Goal: Check status: Check status

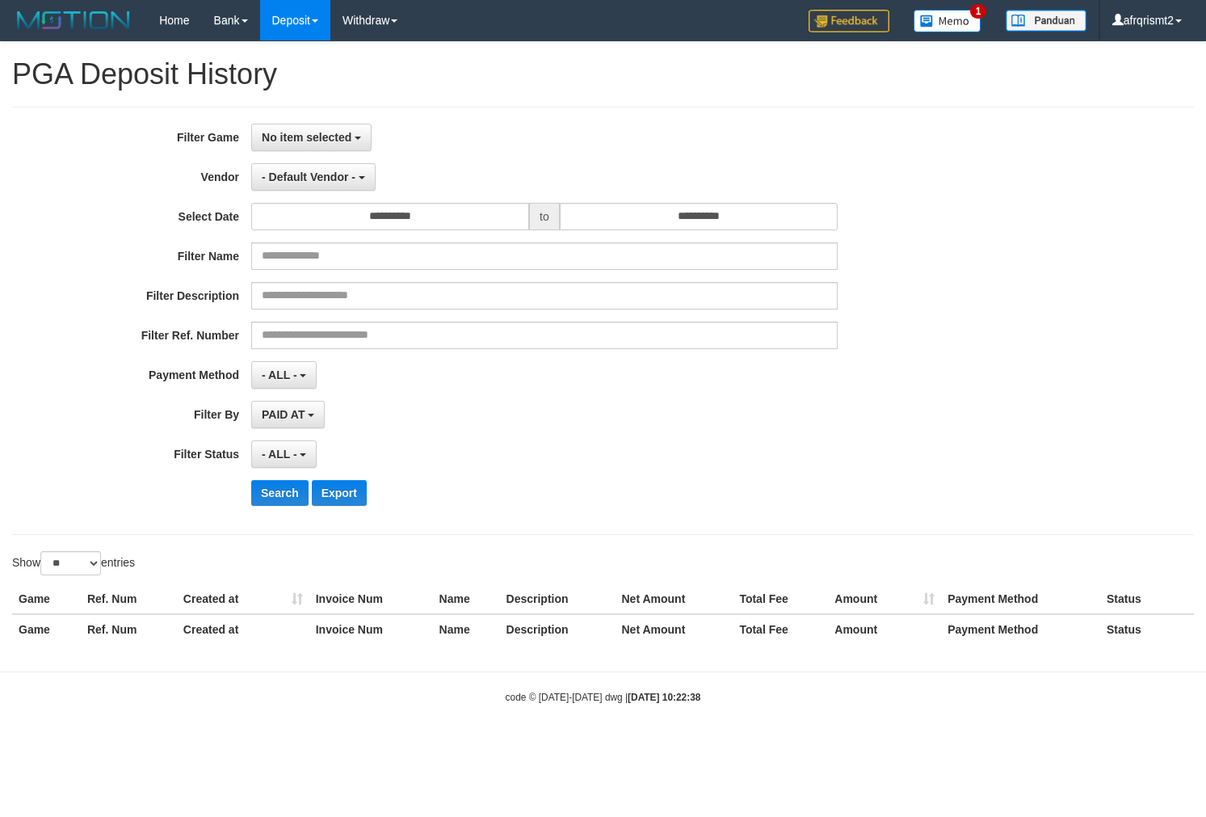
select select
select select "**"
click at [291, 139] on span "No item selected" at bounding box center [307, 137] width 90 height 13
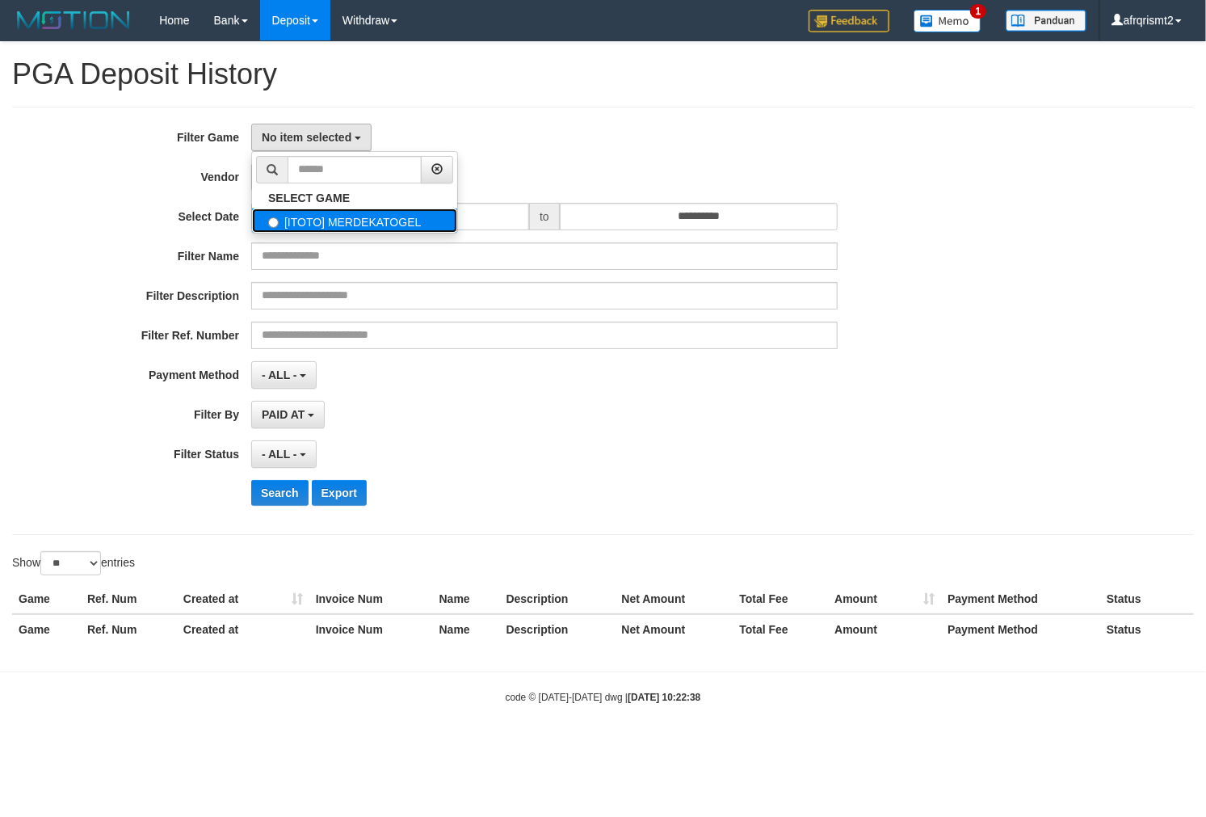
click at [331, 220] on label "[ITOTO] MERDEKATOGEL" at bounding box center [354, 220] width 205 height 24
select select "****"
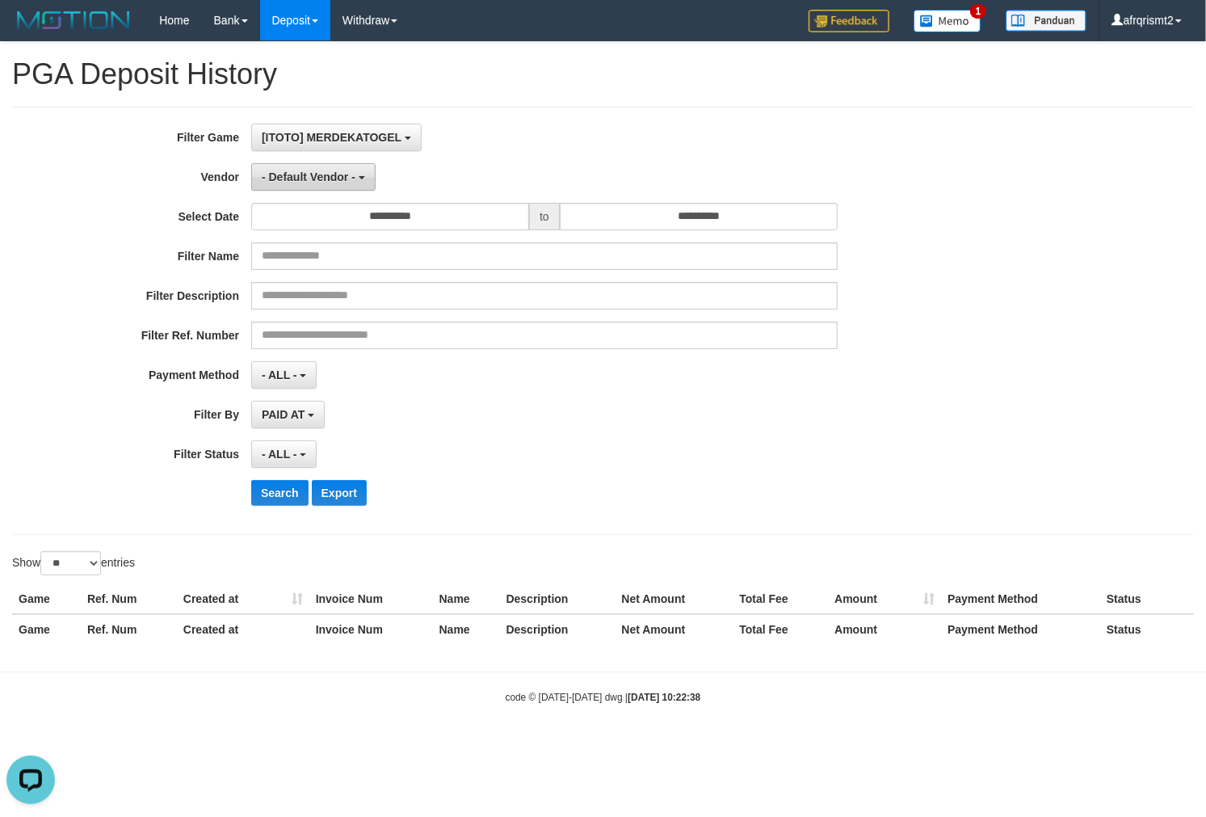
click at [275, 175] on span "- Default Vendor -" at bounding box center [309, 176] width 94 height 13
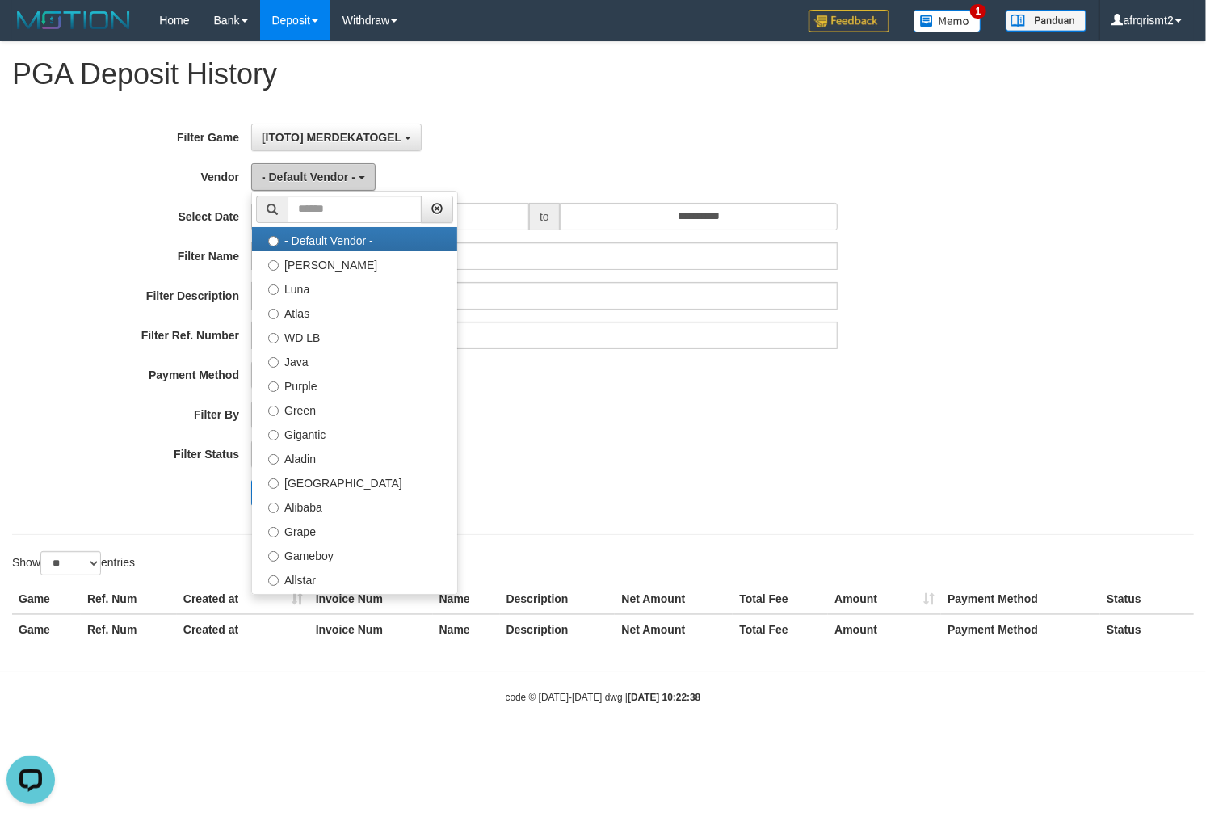
scroll to position [351, 0]
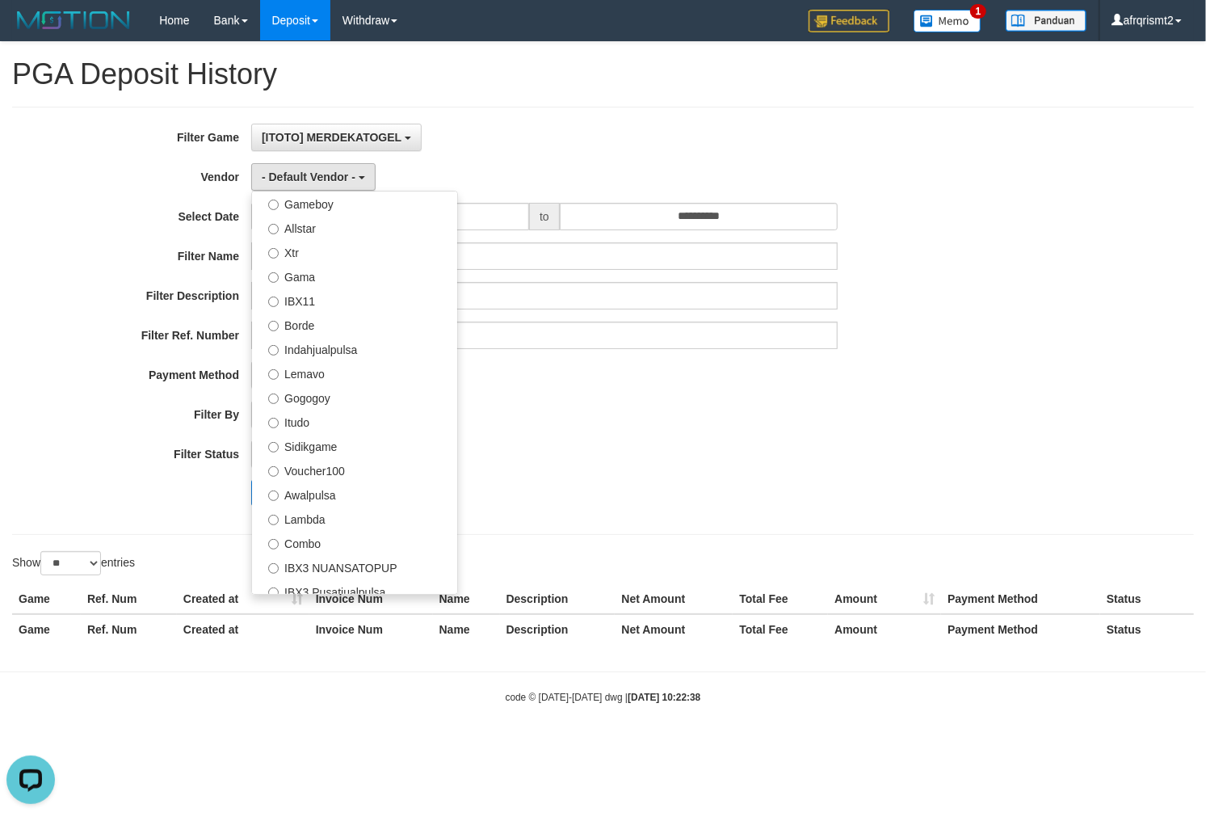
click at [607, 477] on div "**********" at bounding box center [502, 321] width 1005 height 394
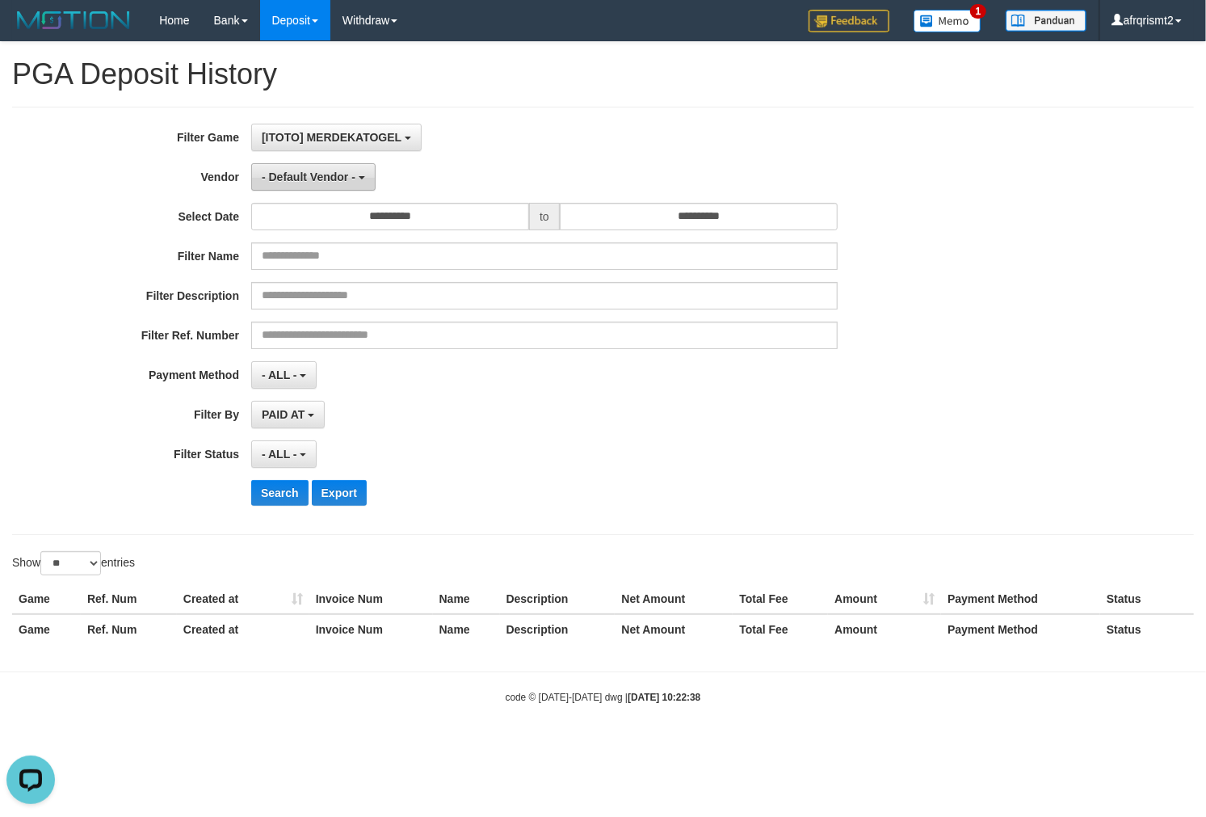
click at [319, 165] on button "- Default Vendor -" at bounding box center [313, 176] width 124 height 27
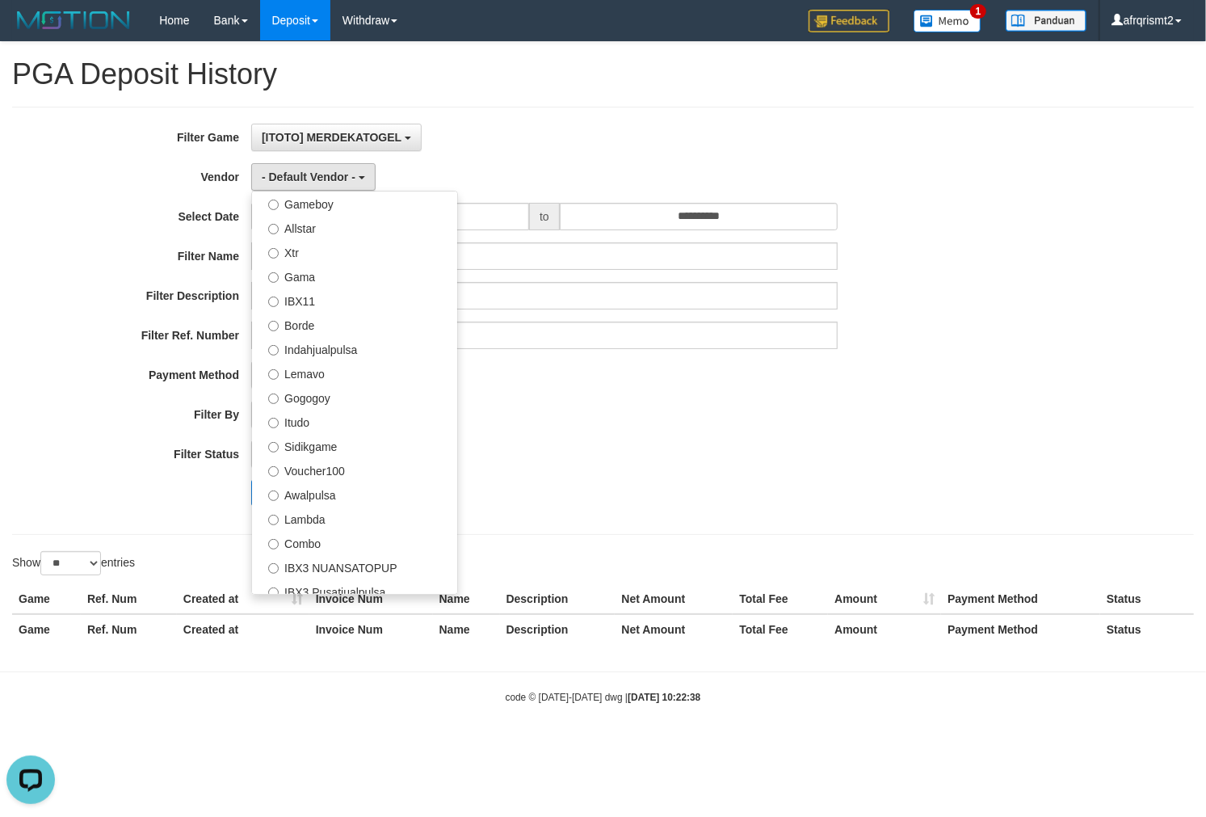
drag, startPoint x: 768, startPoint y: 477, endPoint x: 620, endPoint y: 273, distance: 252.2
click at [766, 477] on div "**********" at bounding box center [502, 321] width 1005 height 394
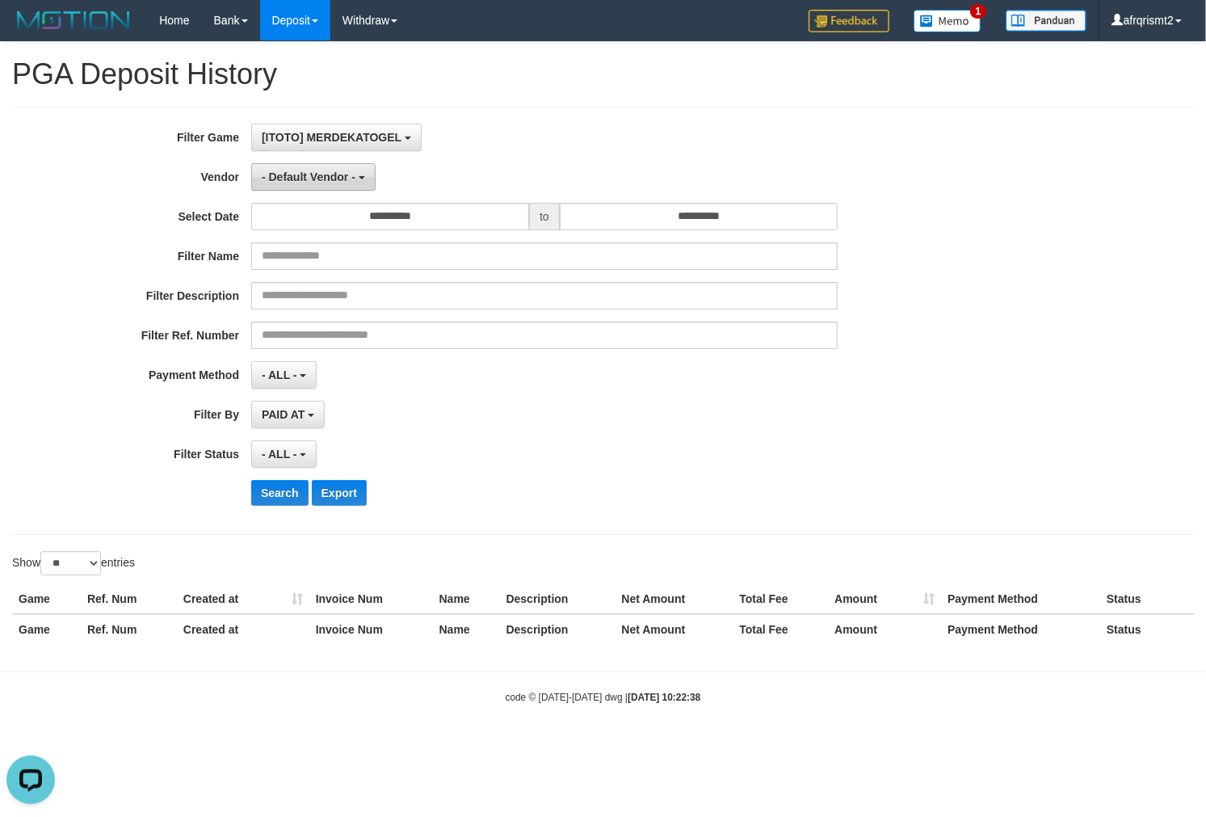
click at [337, 180] on span "- Default Vendor -" at bounding box center [309, 176] width 94 height 13
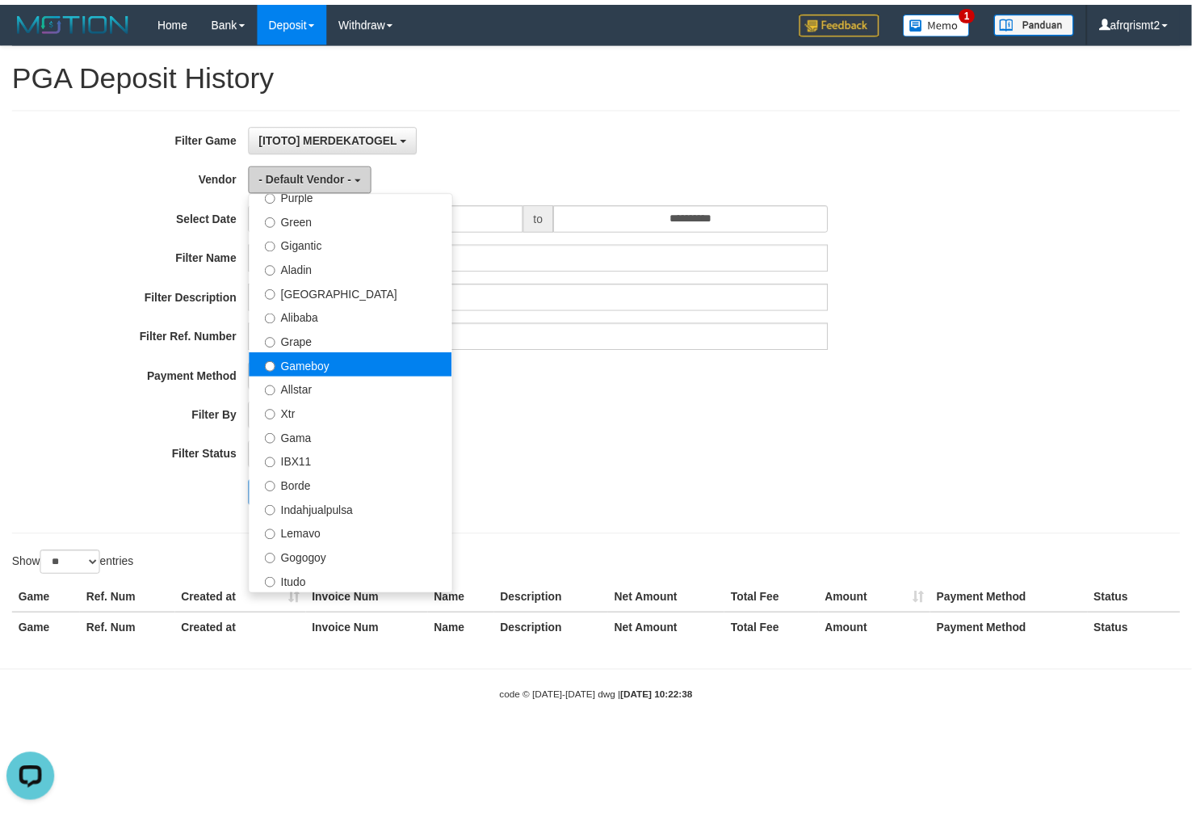
scroll to position [0, 0]
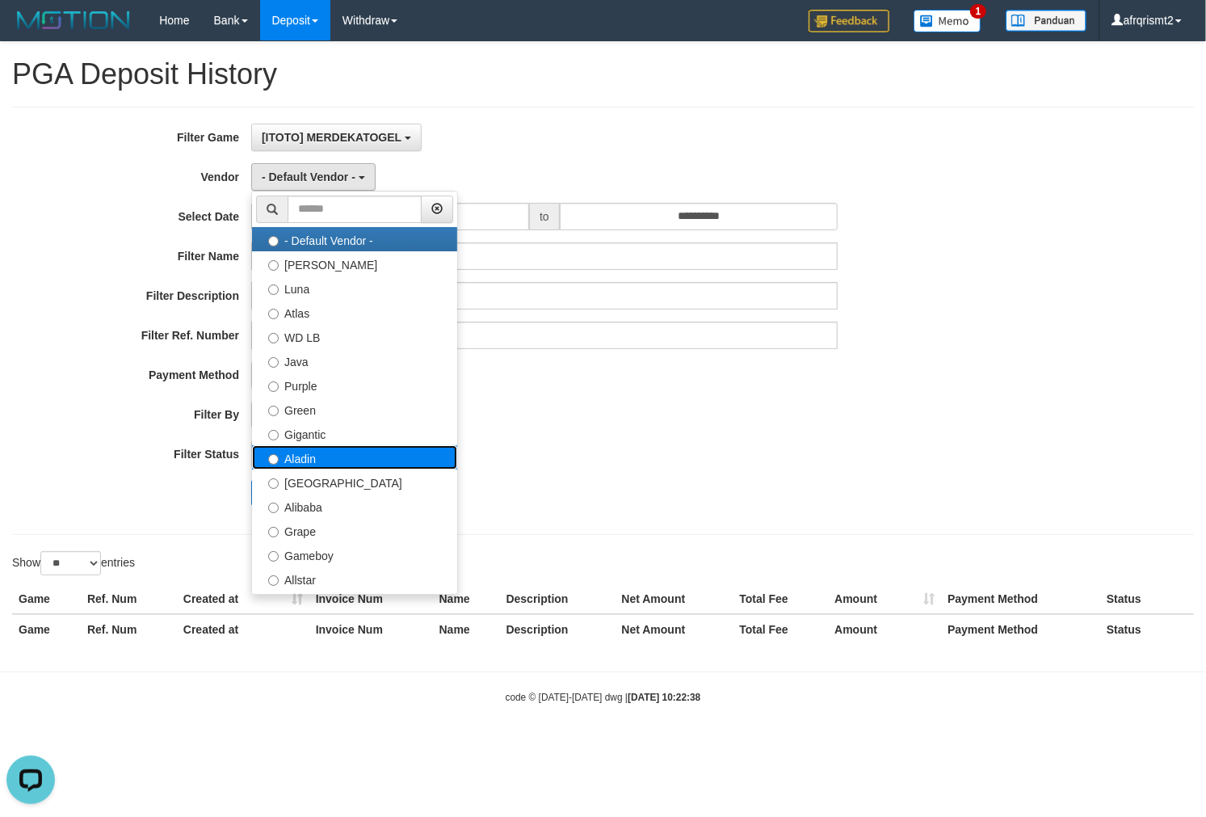
click at [342, 456] on label "Aladin" at bounding box center [354, 457] width 205 height 24
select select "**********"
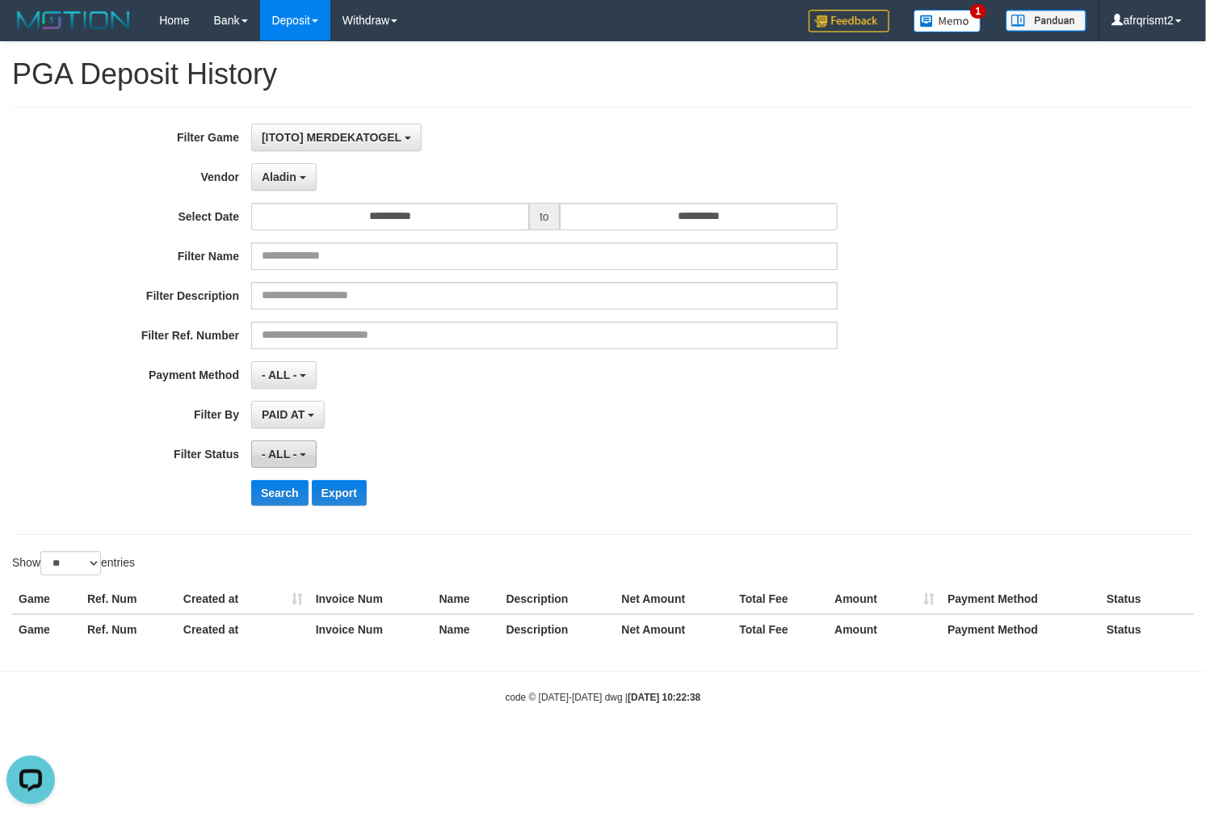
click at [265, 450] on span "- ALL -" at bounding box center [280, 454] width 36 height 13
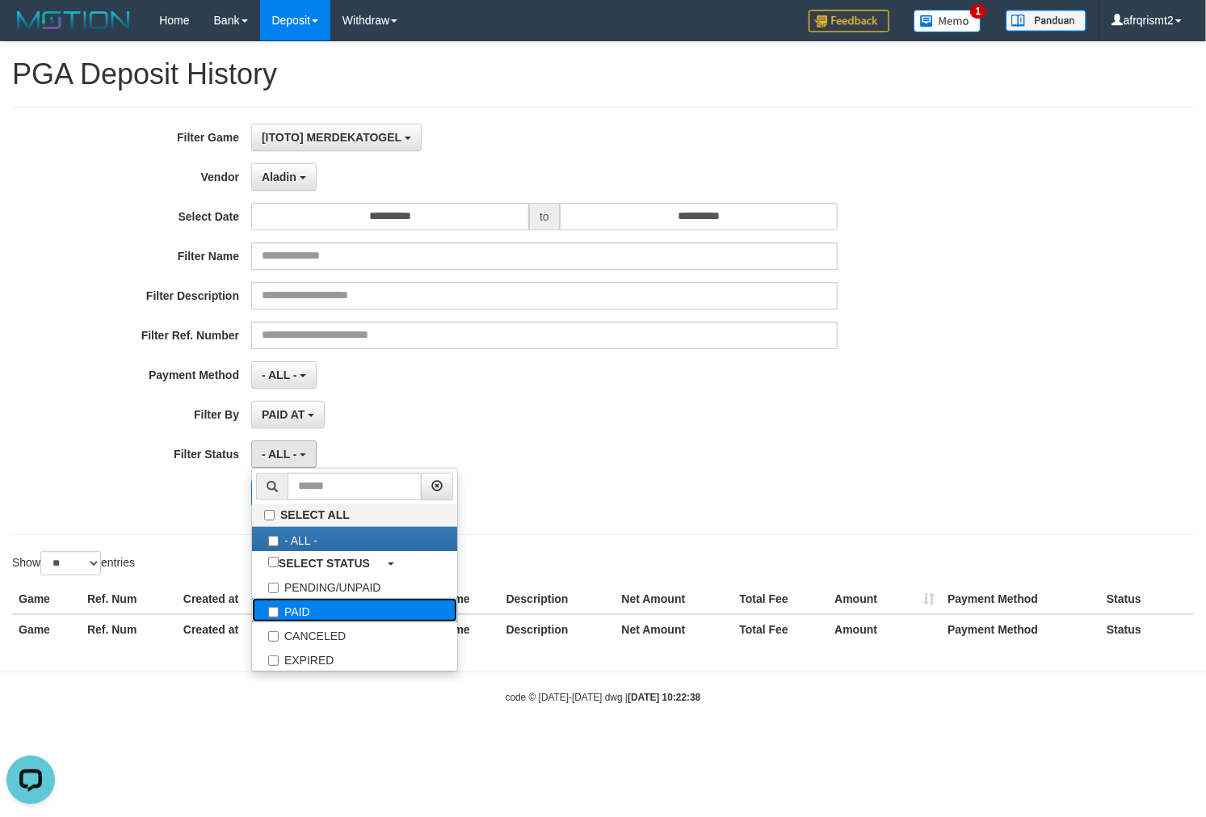
click at [311, 614] on label "PAID" at bounding box center [354, 610] width 205 height 24
select select "*"
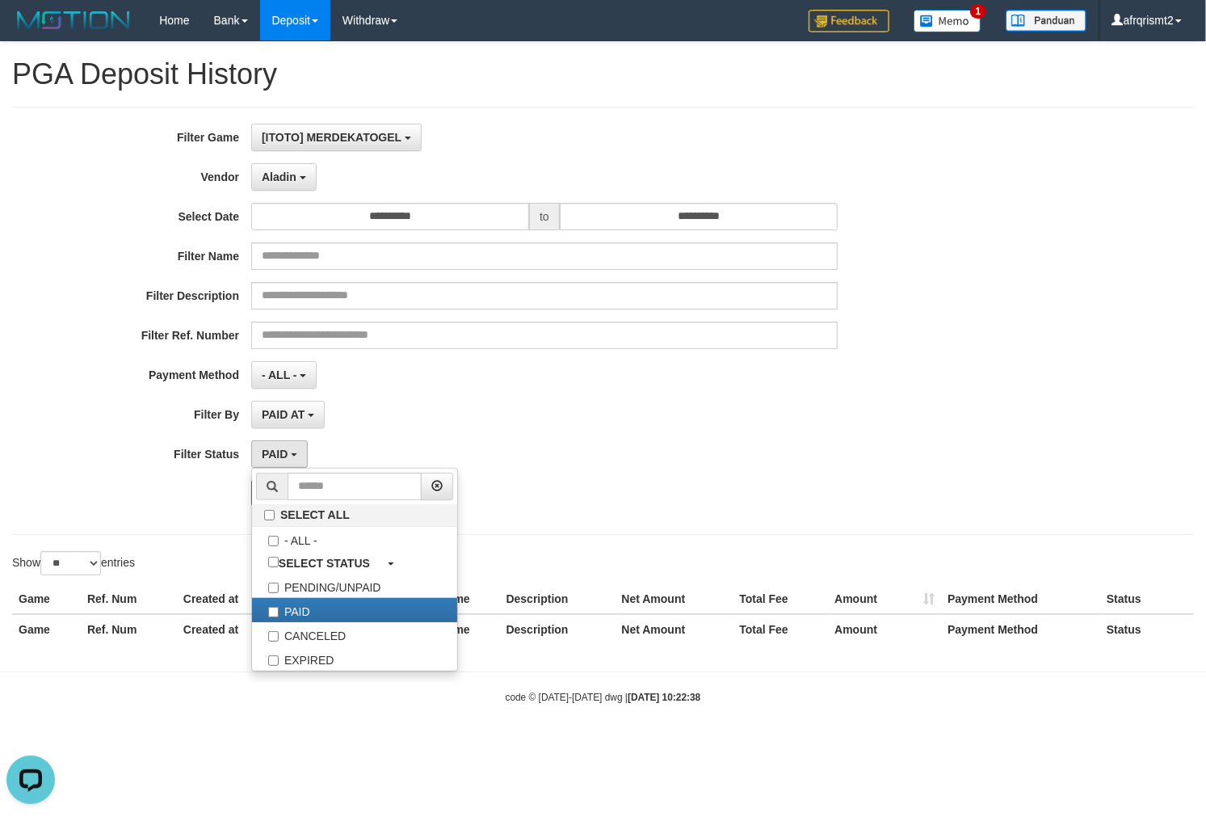
drag, startPoint x: 691, startPoint y: 495, endPoint x: 566, endPoint y: 471, distance: 127.5
click at [684, 494] on div "Search Export" at bounding box center [628, 493] width 754 height 26
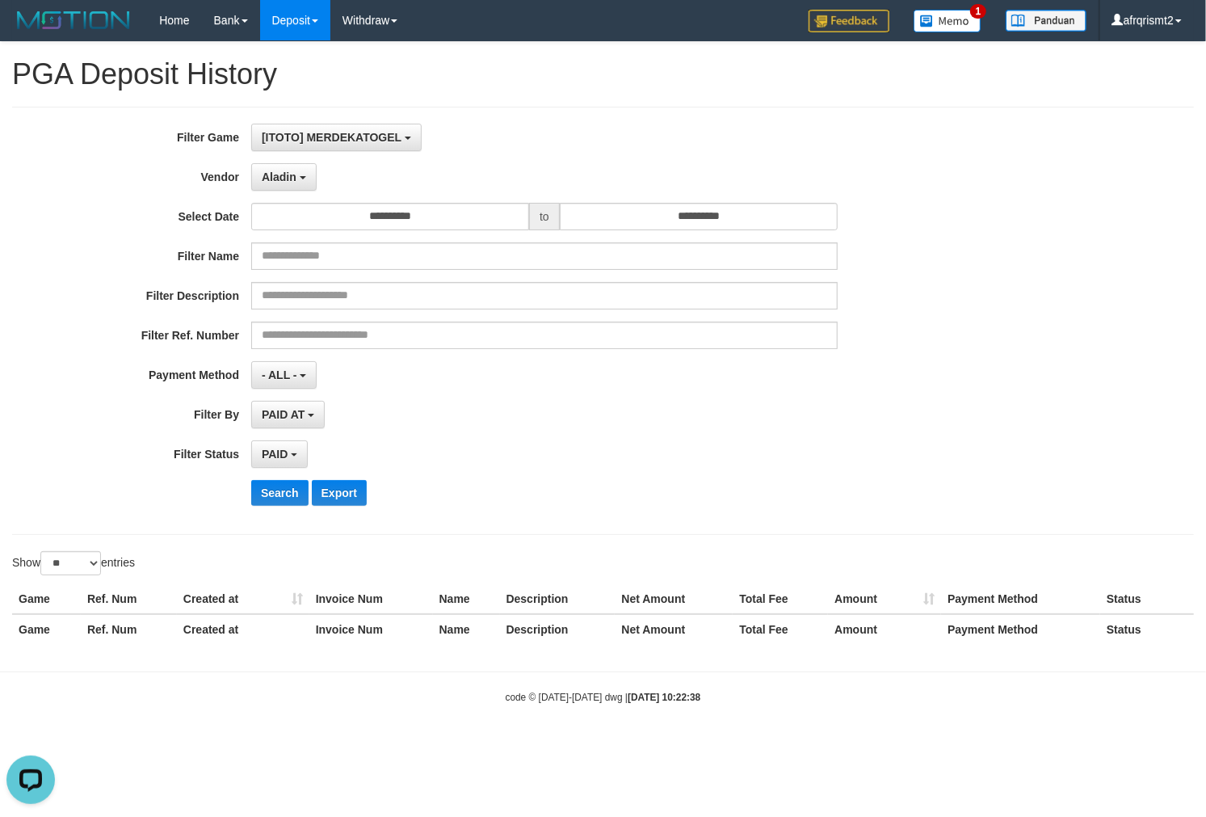
click at [248, 499] on div "Search Export" at bounding box center [502, 493] width 1005 height 26
click at [263, 501] on button "Search" at bounding box center [279, 493] width 57 height 26
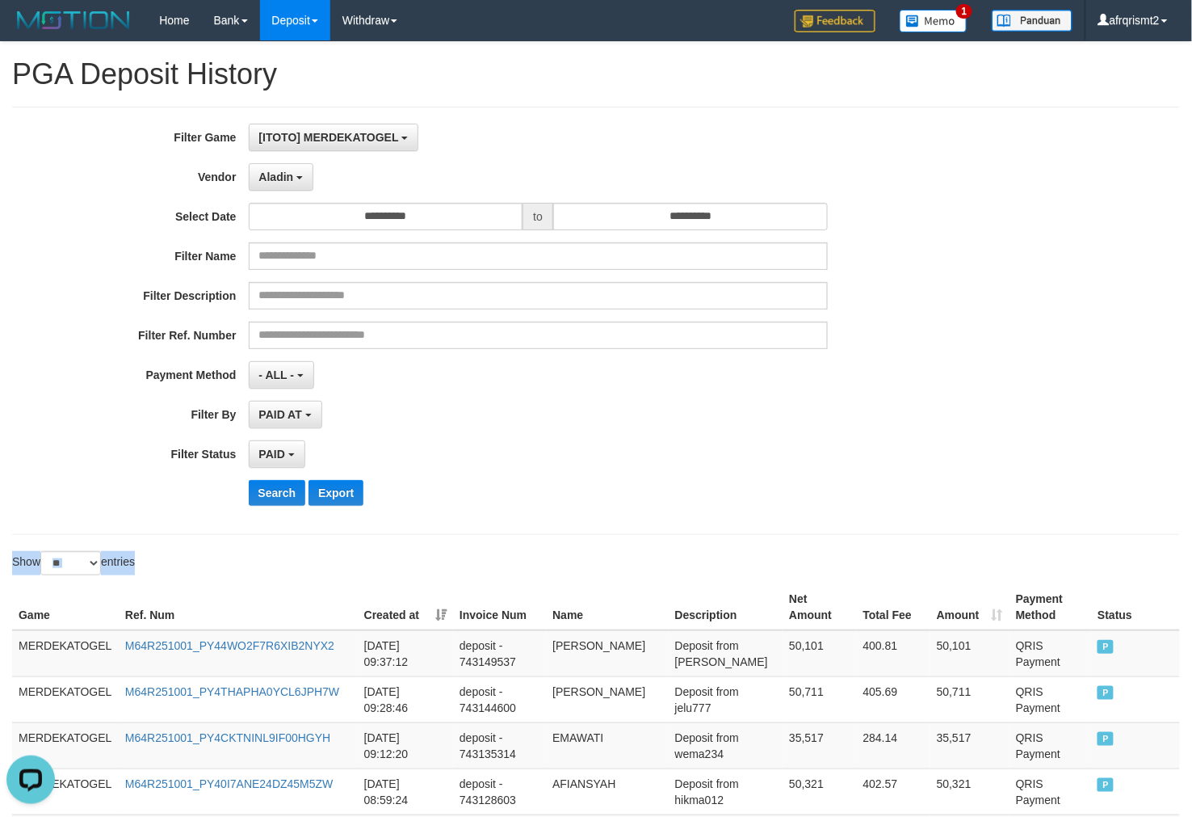
drag, startPoint x: 1081, startPoint y: 538, endPoint x: 1061, endPoint y: 368, distance: 170.7
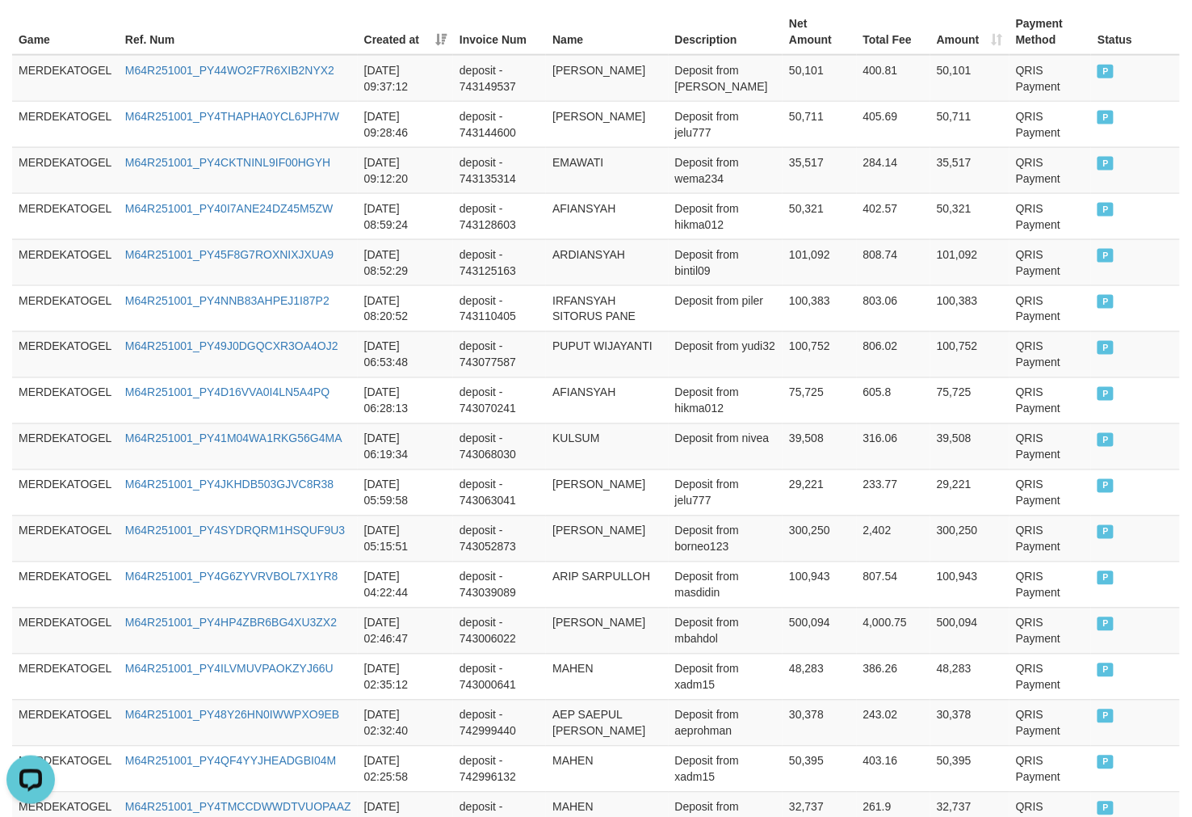
scroll to position [1050, 0]
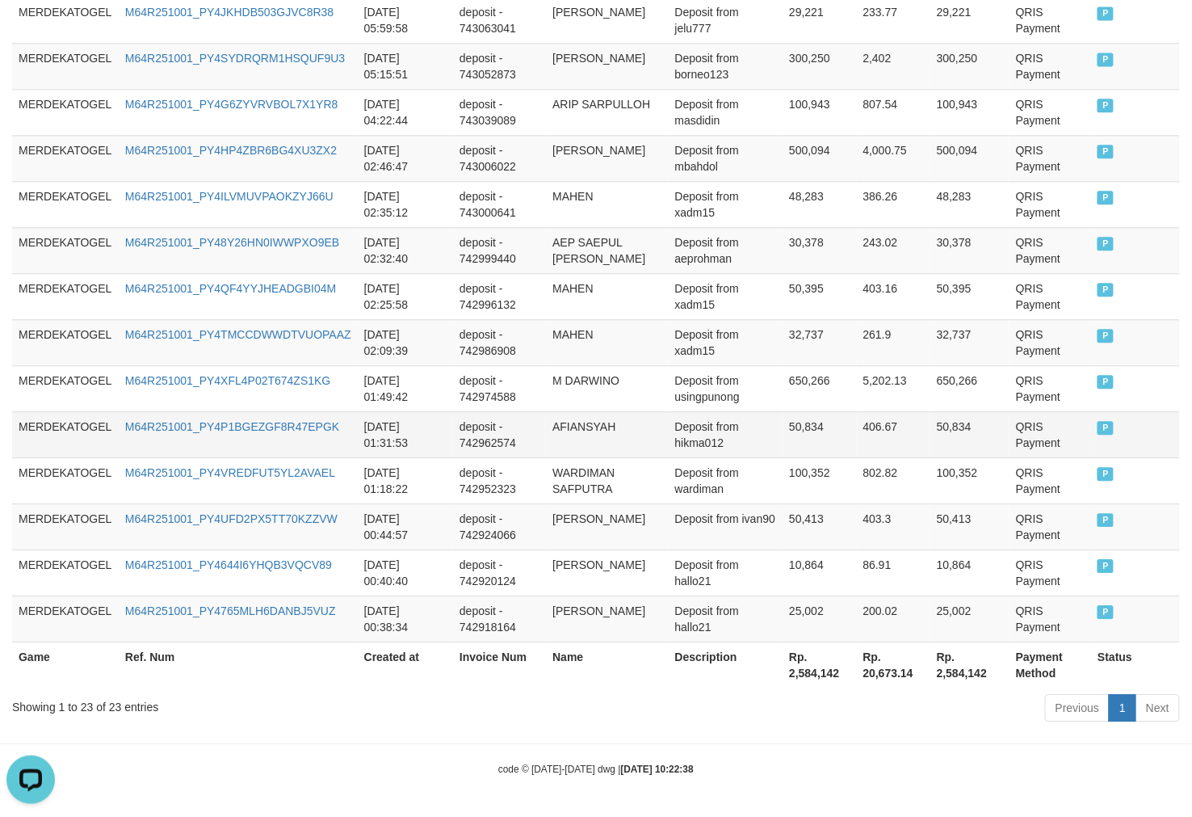
click at [611, 446] on td "AFIANSYAH" at bounding box center [607, 434] width 122 height 46
copy td "AFIANSYAH"
click at [611, 446] on td "AFIANSYAH" at bounding box center [607, 434] width 122 height 46
copy td "AFIANSYAH"
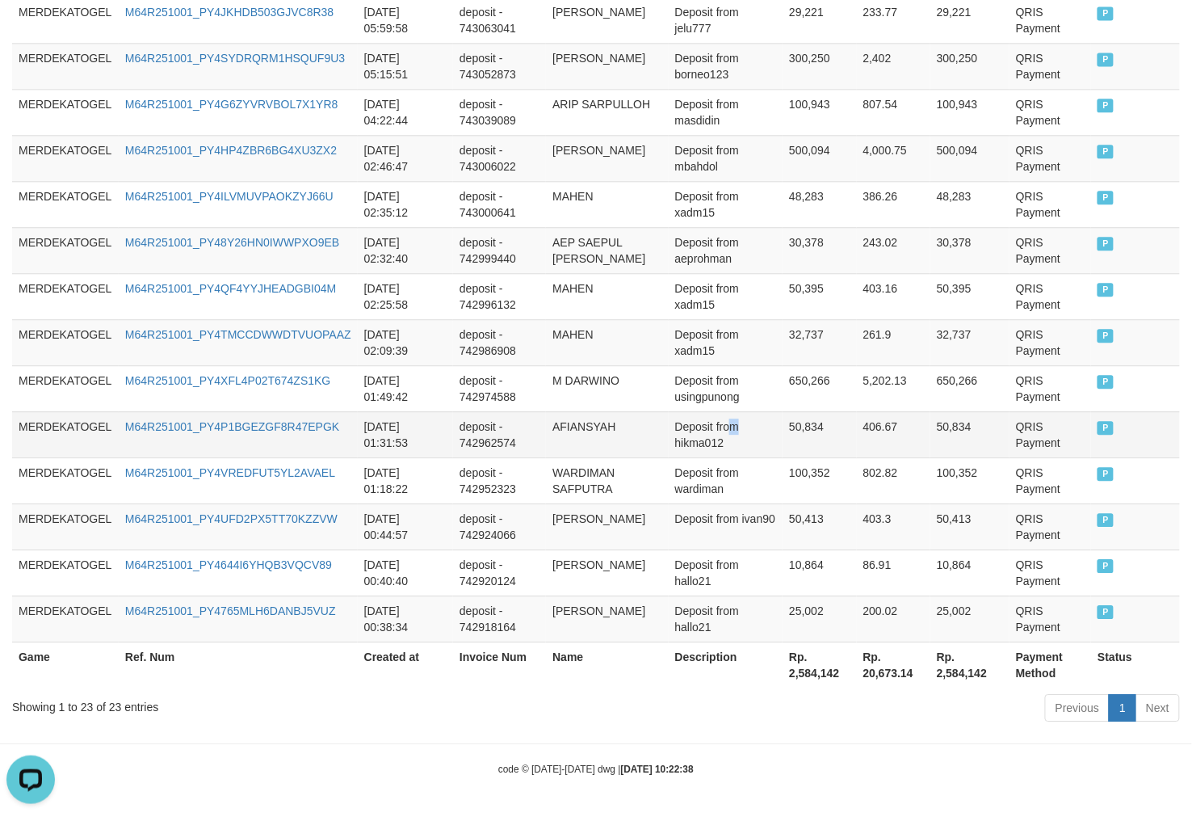
click at [729, 417] on td "Deposit from hikma012" at bounding box center [726, 434] width 115 height 46
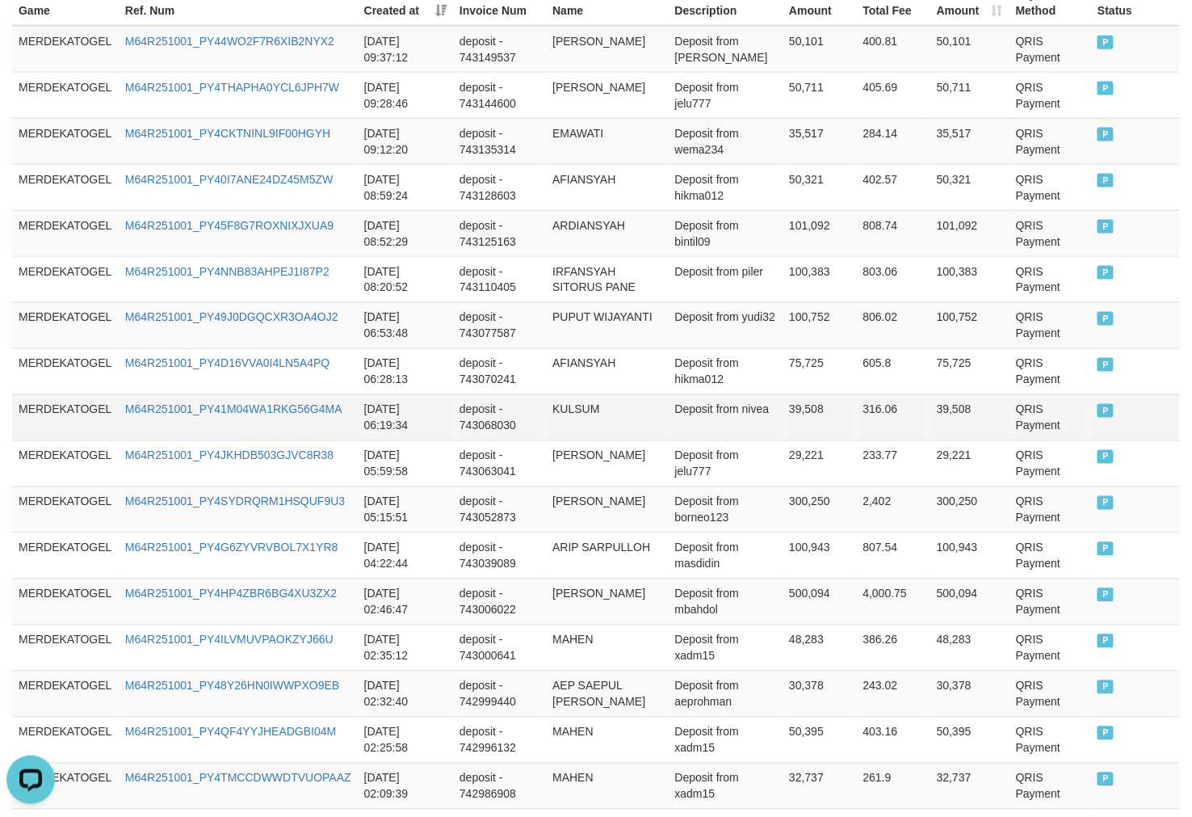
click at [630, 404] on td "KULSUM" at bounding box center [607, 417] width 122 height 46
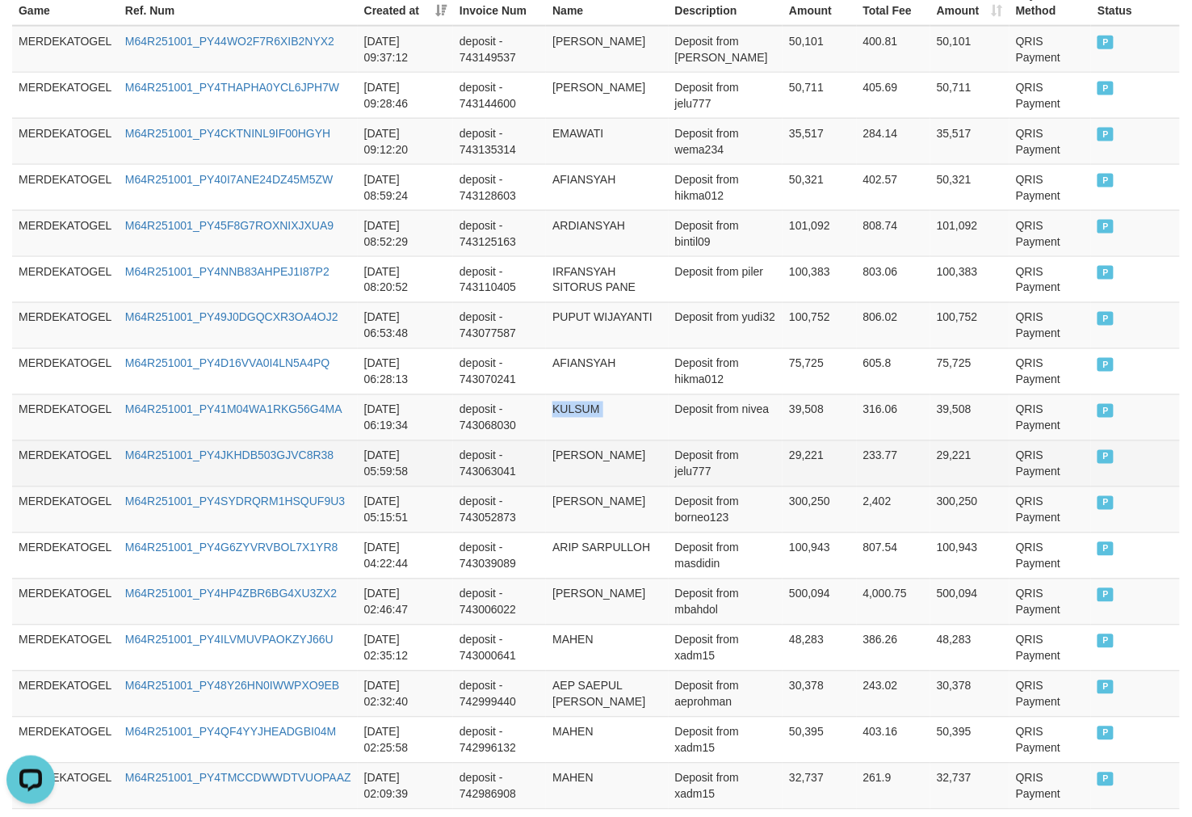
copy td "KULSUM"
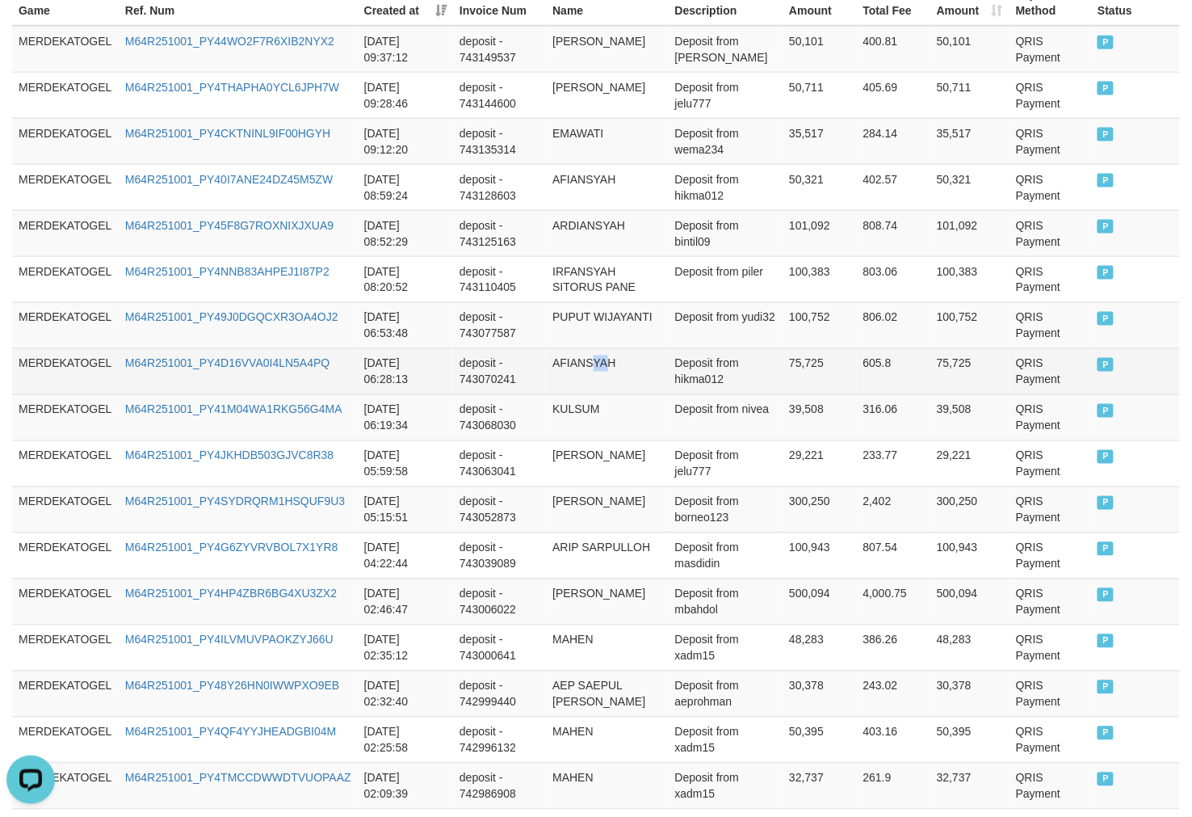
click at [598, 362] on td "AFIANSYAH" at bounding box center [607, 371] width 122 height 46
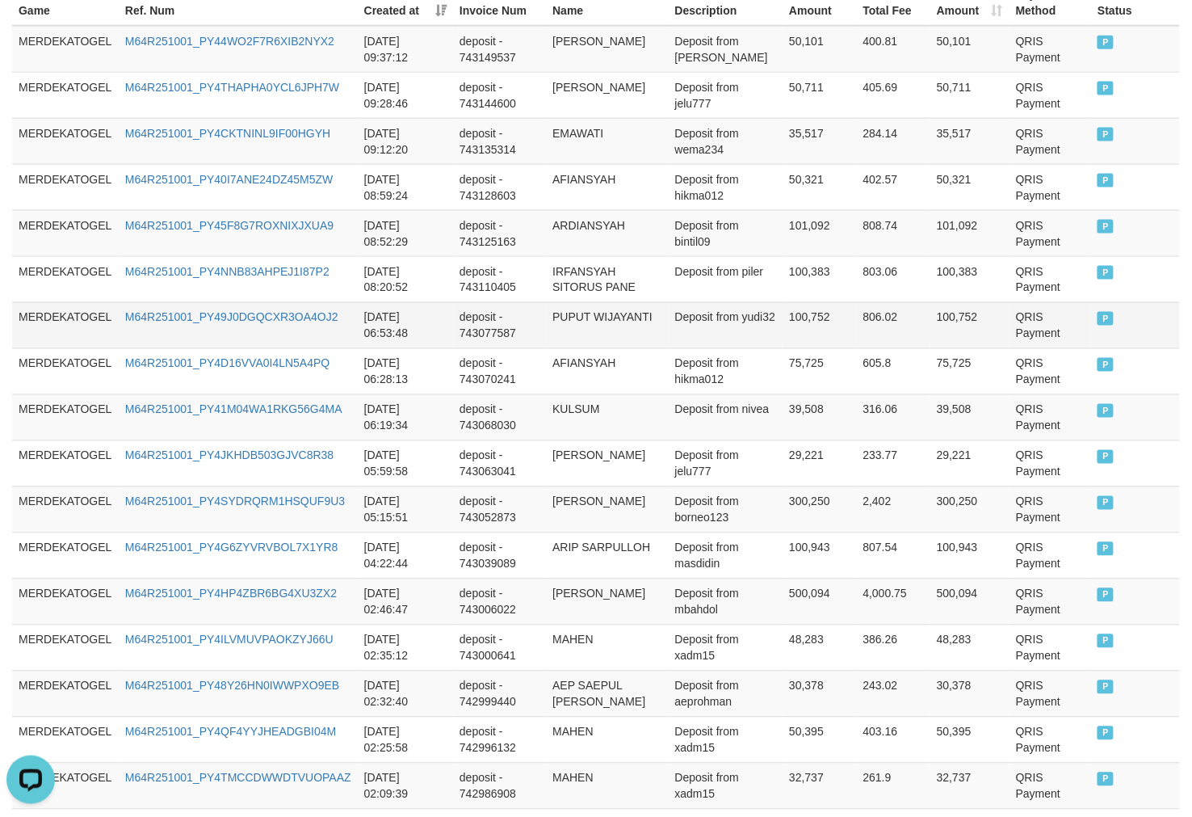
scroll to position [1050, 0]
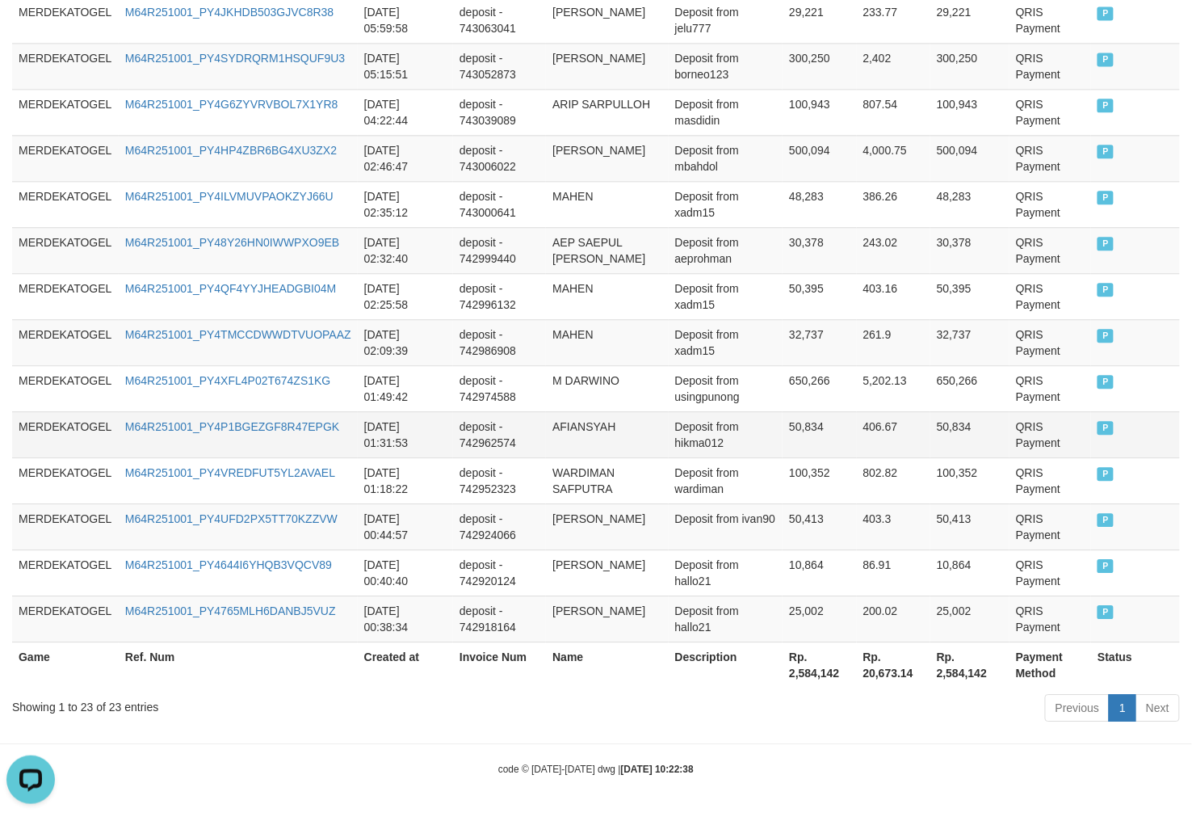
click at [591, 438] on td "AFIANSYAH" at bounding box center [607, 434] width 122 height 46
copy td "AFIANSYAH"
click at [636, 326] on td "MAHEN" at bounding box center [607, 342] width 122 height 46
click at [645, 320] on td "MAHEN" at bounding box center [607, 342] width 122 height 46
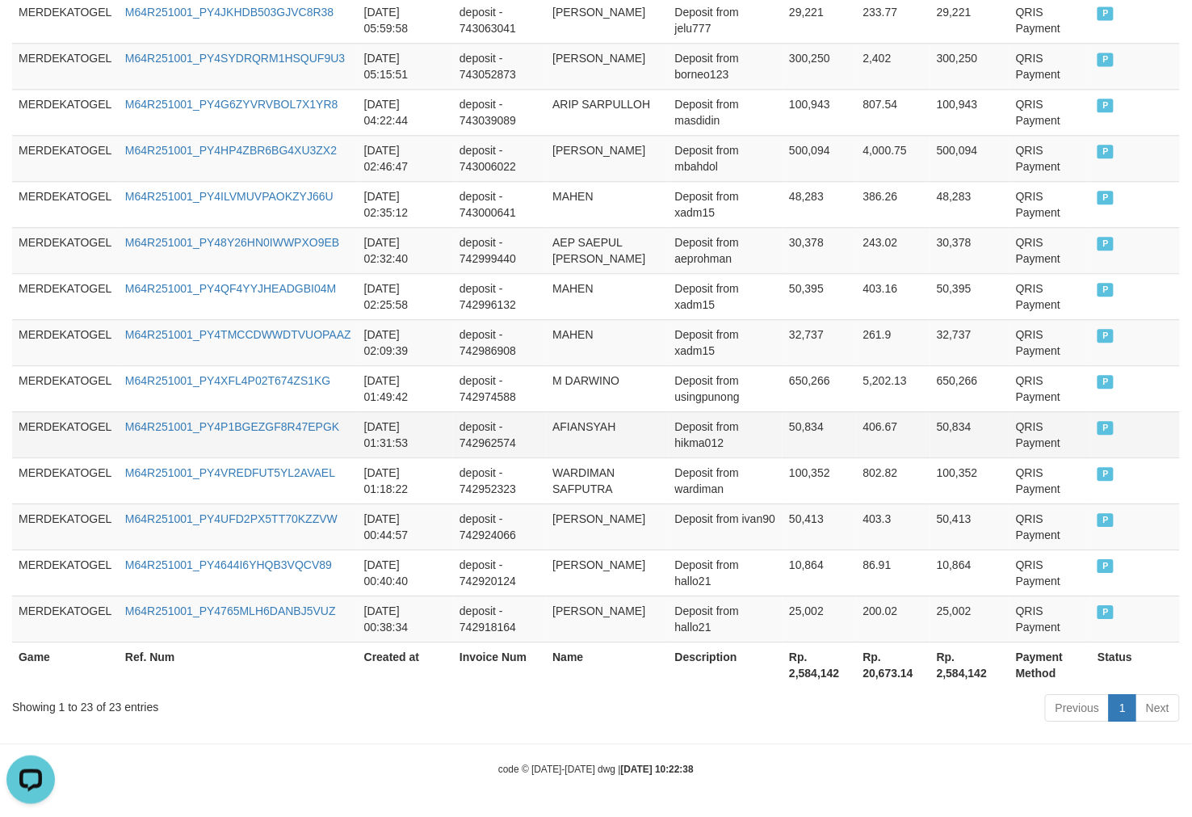
click at [756, 418] on td "Deposit from hikma012" at bounding box center [726, 434] width 115 height 46
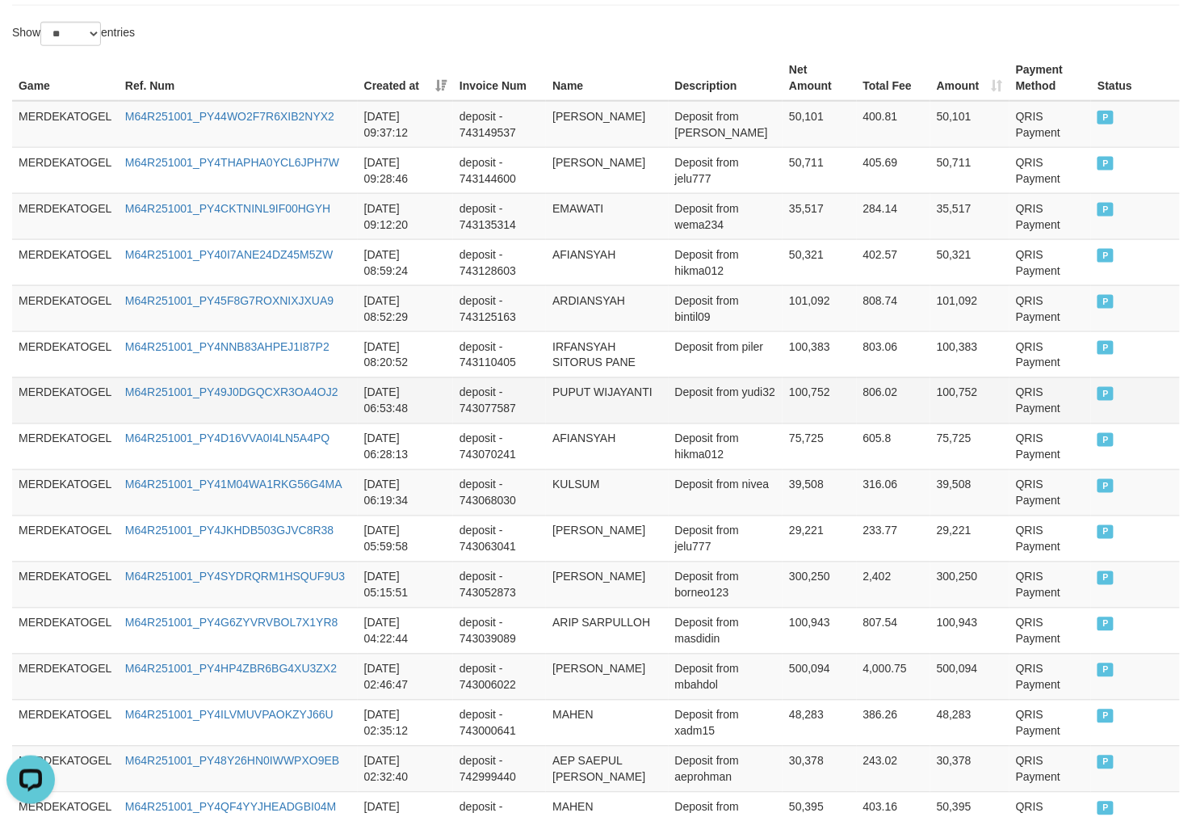
click at [606, 397] on td "PUPUT WIJAYANTI" at bounding box center [607, 400] width 122 height 46
copy td "WIJAYANTI"
click at [606, 397] on td "PUPUT WIJAYANTI" at bounding box center [607, 400] width 122 height 46
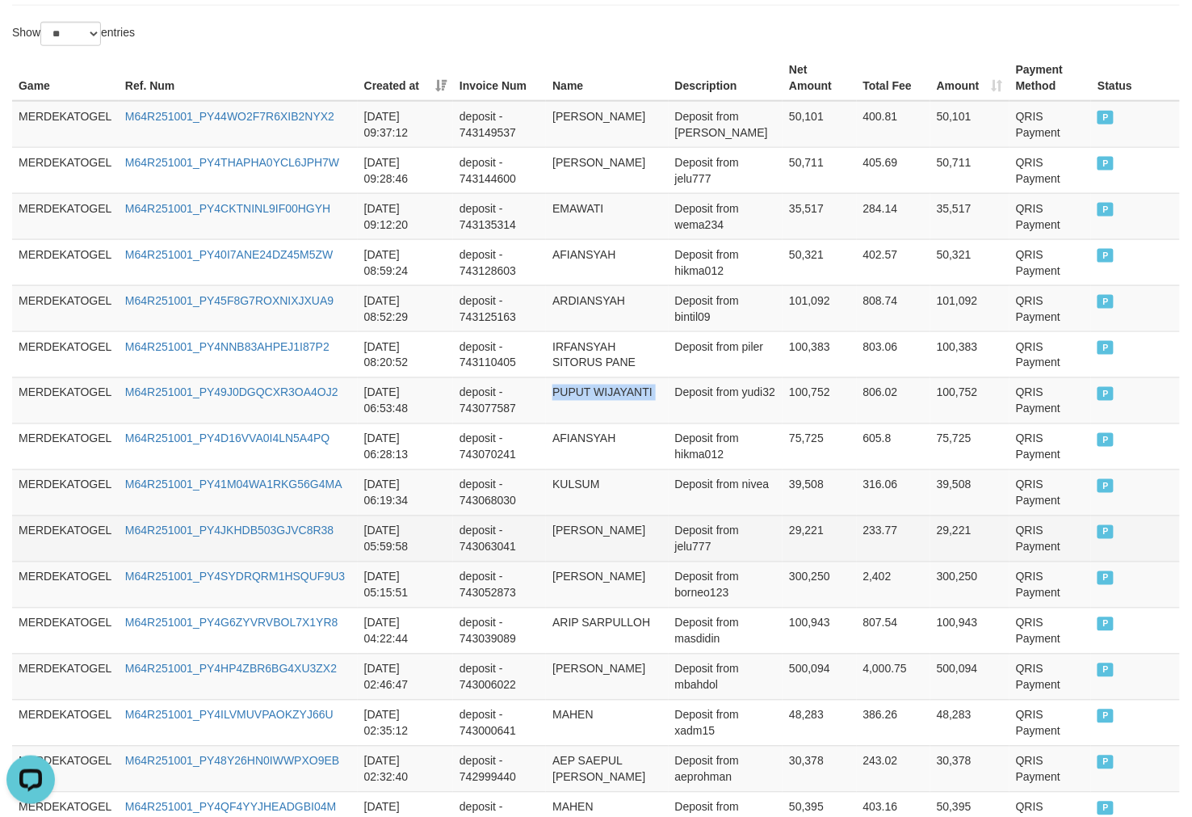
copy td "PUPUT WIJAYANTI"
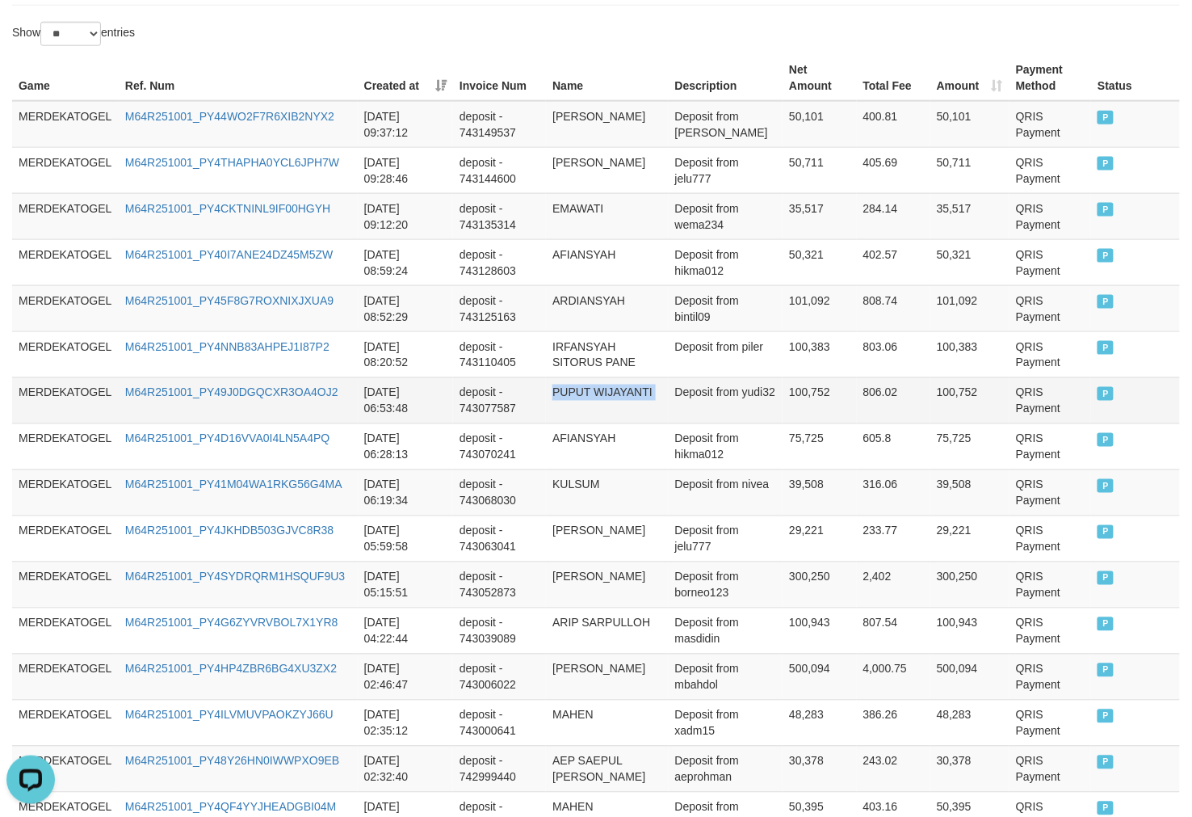
click at [610, 404] on td "PUPUT WIJAYANTI" at bounding box center [607, 400] width 122 height 46
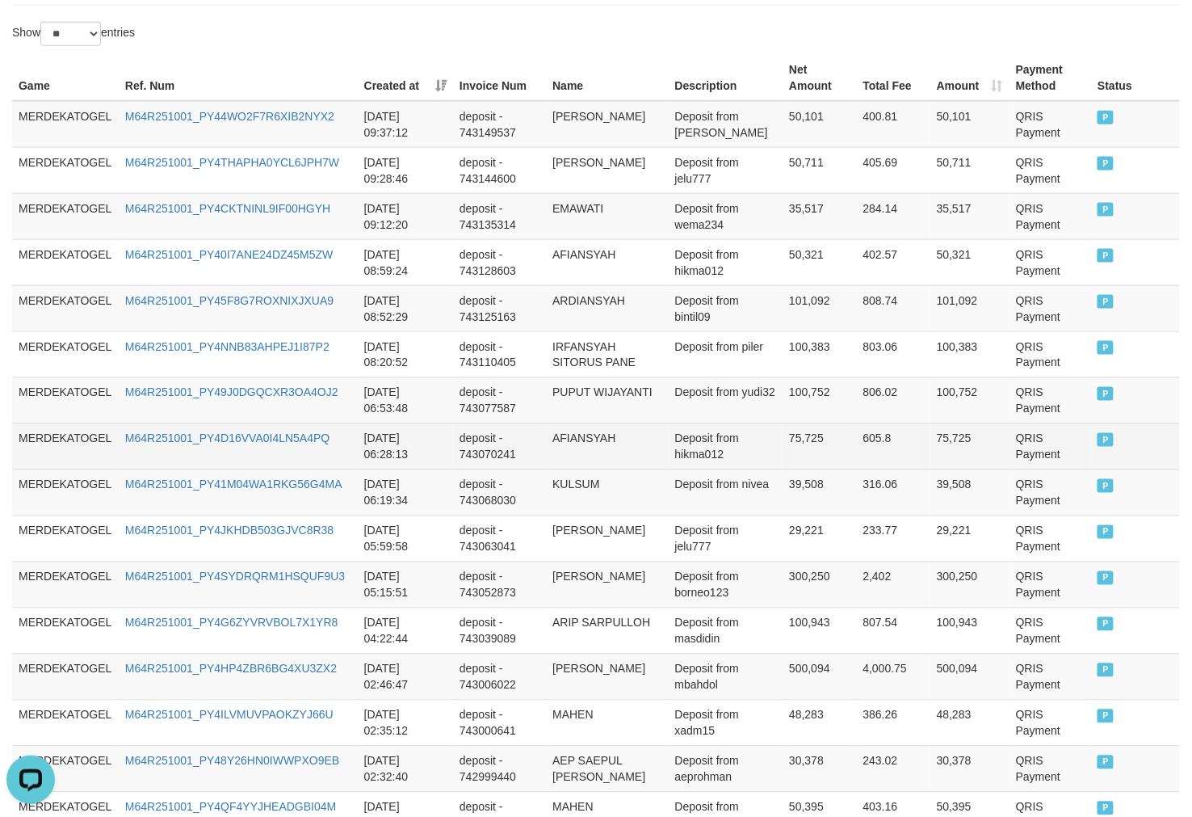
click at [541, 446] on td "deposit - 743070241" at bounding box center [499, 446] width 93 height 46
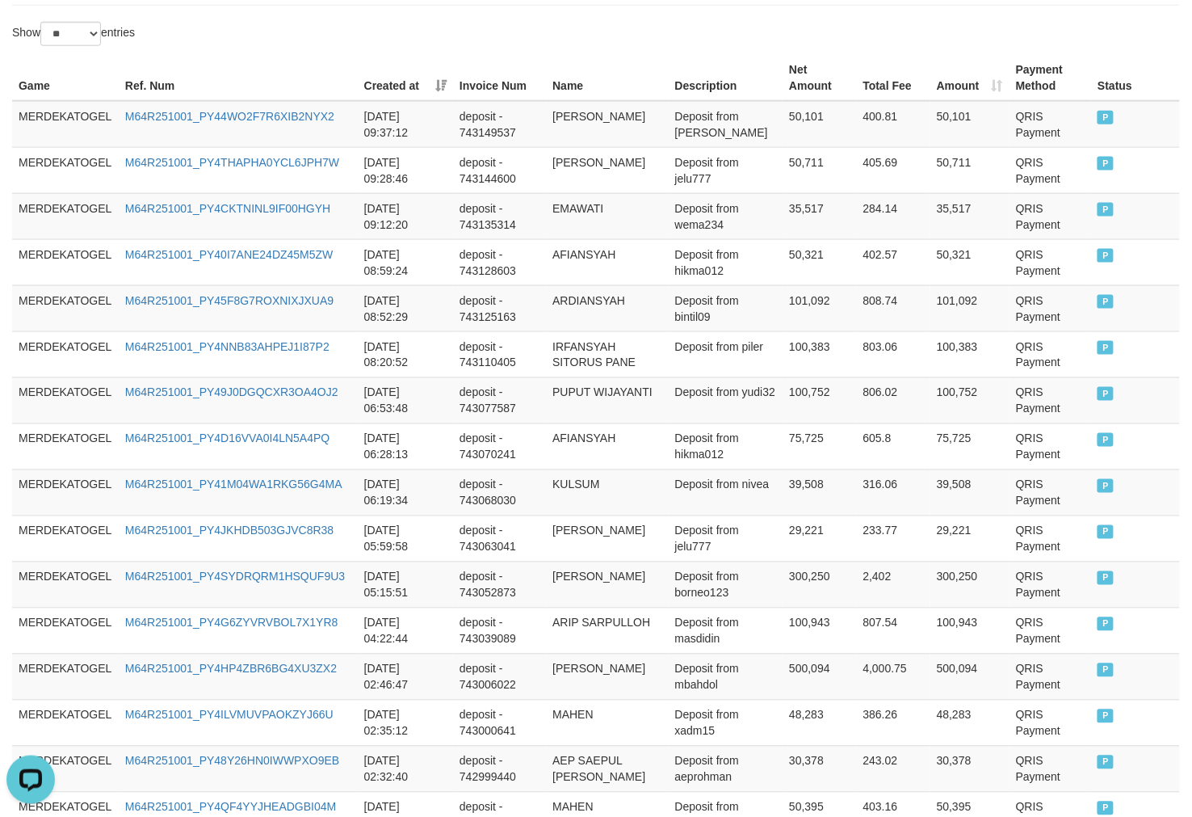
scroll to position [0, 0]
